Goal: Find specific page/section: Find specific page/section

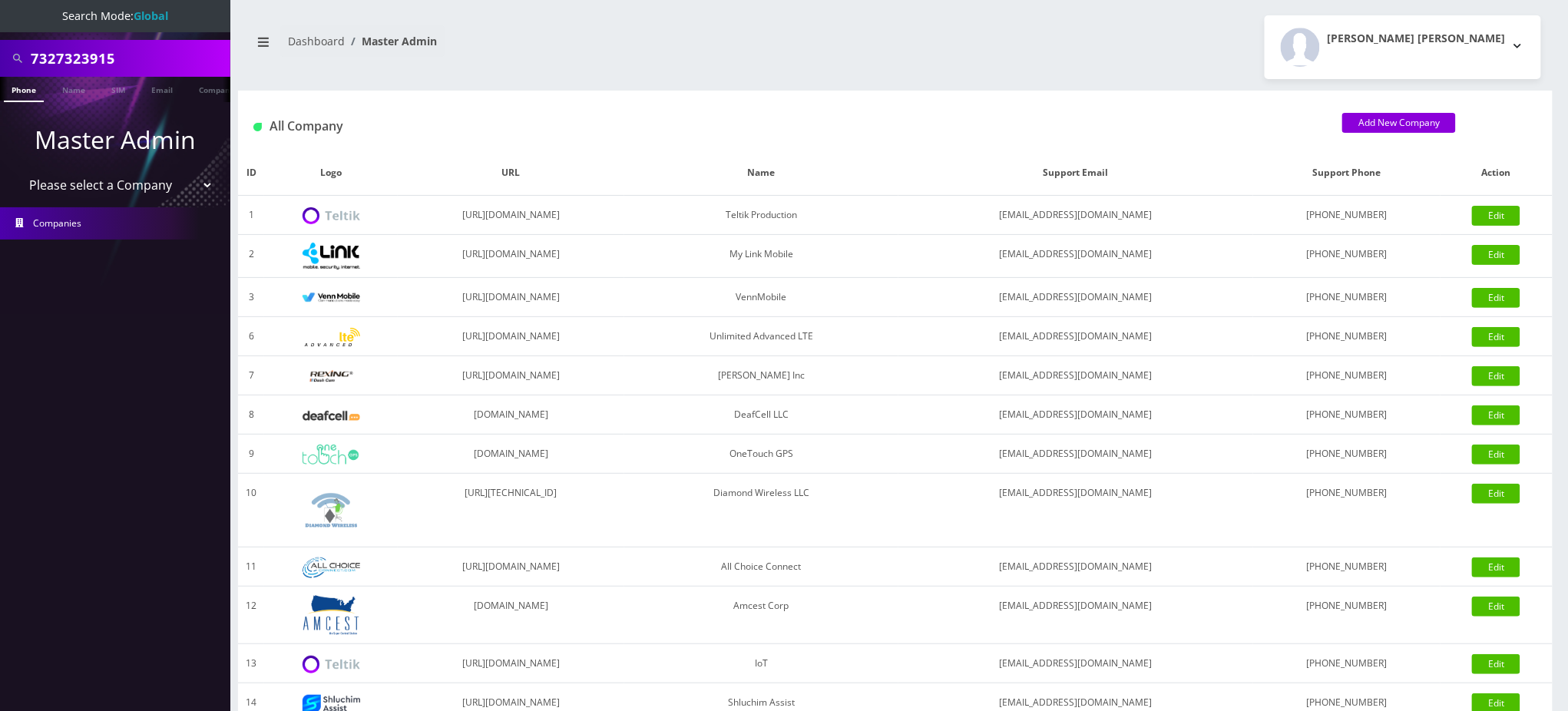
drag, startPoint x: 169, startPoint y: 55, endPoint x: 0, endPoint y: 55, distance: 169.0
click at [0, 55] on div "7327323915" at bounding box center [115, 58] width 230 height 37
paste input "Sekou Terry"
type input "Sekou Terry"
click at [71, 90] on link "Name" at bounding box center [74, 89] width 38 height 25
